Goal: Find specific page/section: Find specific page/section

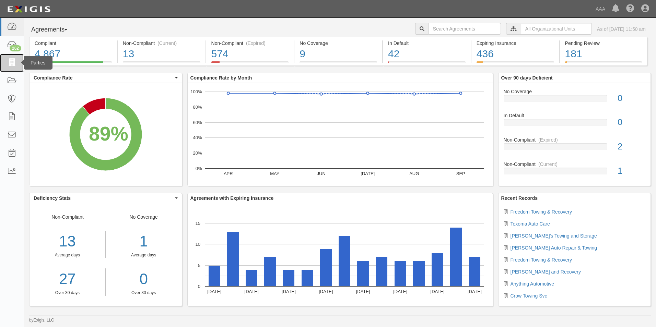
click at [14, 58] on link at bounding box center [12, 63] width 24 height 18
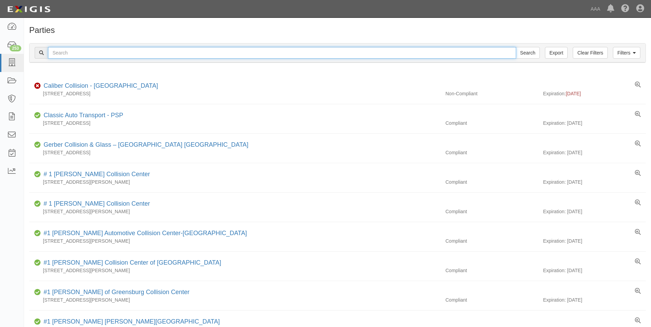
click at [62, 48] on input "text" at bounding box center [282, 53] width 468 height 12
type input "31754"
click at [515, 47] on input "Search" at bounding box center [527, 53] width 24 height 12
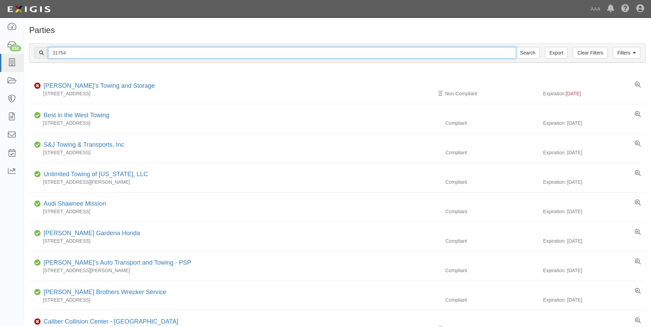
drag, startPoint x: 58, startPoint y: 52, endPoint x: 82, endPoint y: 53, distance: 24.7
click at [82, 53] on input "31754" at bounding box center [282, 53] width 468 height 12
type input "31479"
click at [515, 47] on input "Search" at bounding box center [527, 53] width 24 height 12
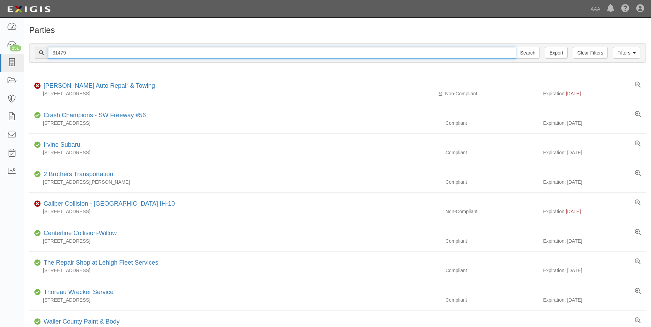
drag, startPoint x: 55, startPoint y: 53, endPoint x: 91, endPoint y: 53, distance: 35.7
click at [91, 53] on input "31479" at bounding box center [282, 53] width 468 height 12
type input "31336"
click at [515, 47] on input "Search" at bounding box center [527, 53] width 24 height 12
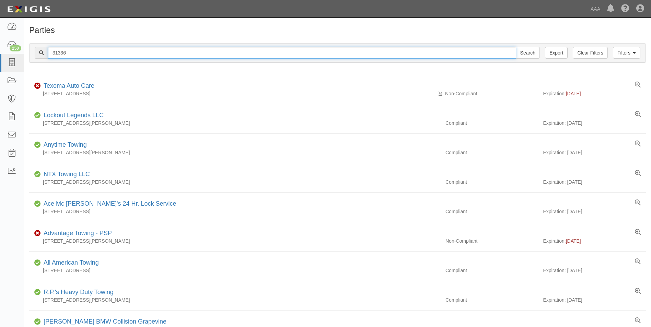
drag, startPoint x: 60, startPoint y: 54, endPoint x: 75, endPoint y: 56, distance: 14.8
click at [75, 56] on input "31336" at bounding box center [282, 53] width 468 height 12
type input "31373"
click at [515, 47] on input "Search" at bounding box center [527, 53] width 24 height 12
